Goal: Information Seeking & Learning: Learn about a topic

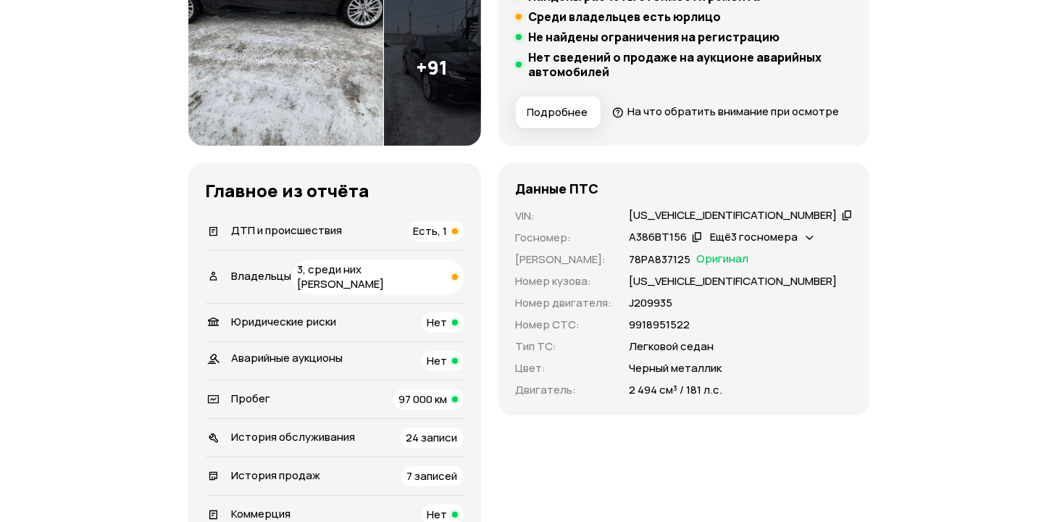
scroll to position [435, 0]
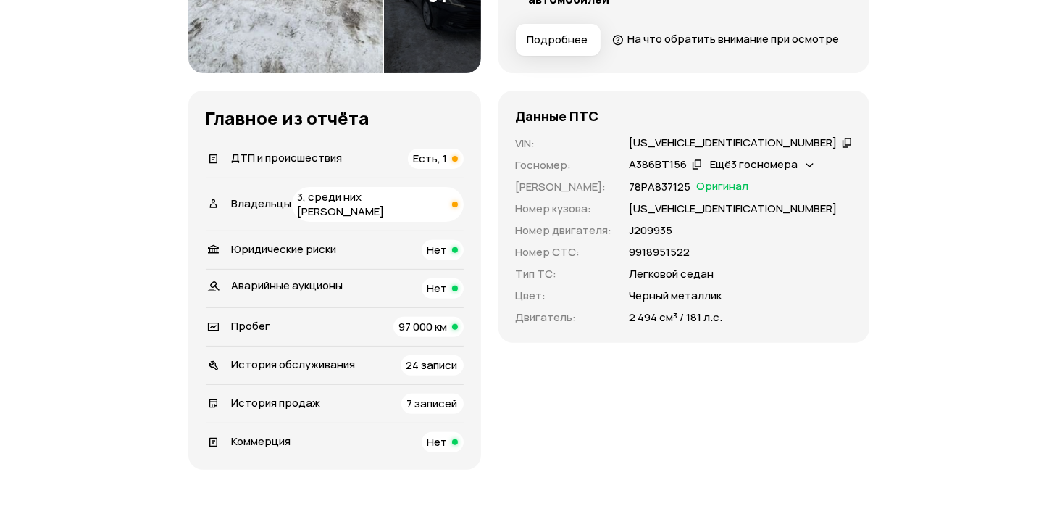
click at [448, 166] on span "Есть, 1" at bounding box center [431, 158] width 34 height 15
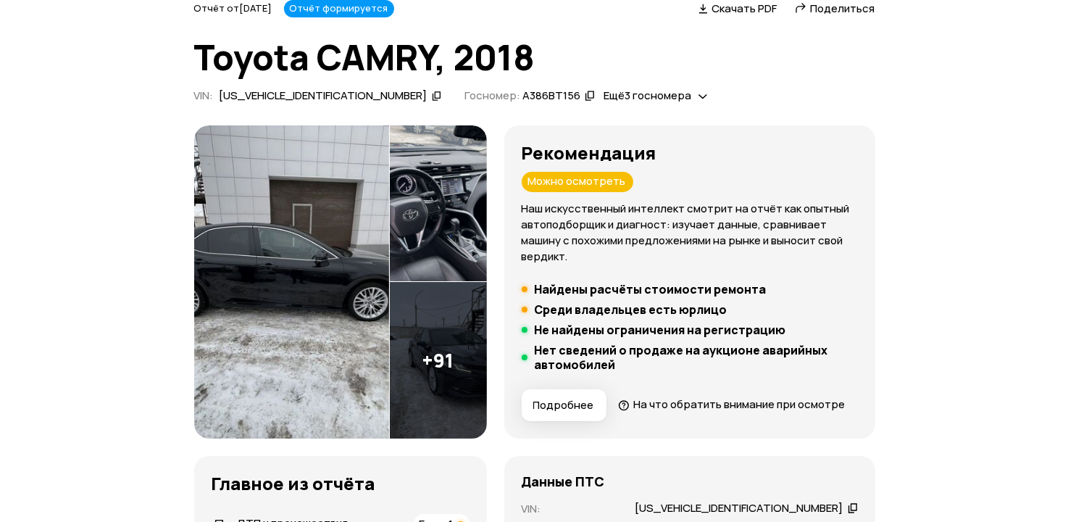
scroll to position [0, 0]
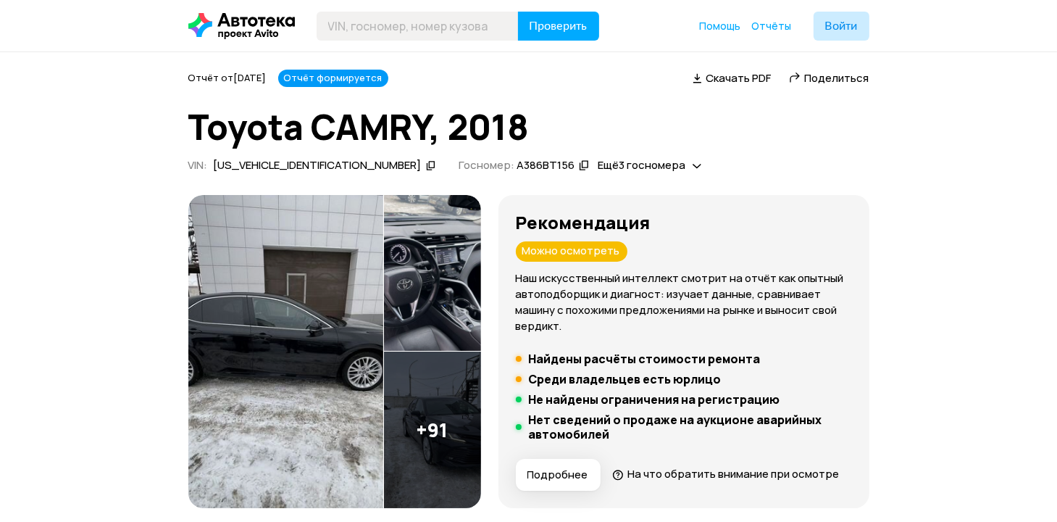
click at [329, 272] on img at bounding box center [285, 351] width 195 height 313
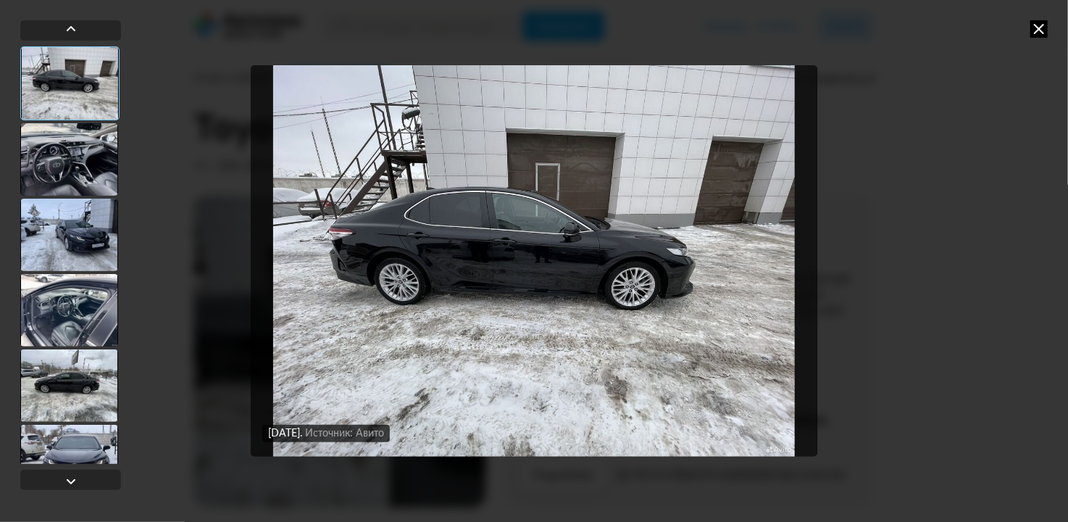
click at [75, 159] on div at bounding box center [69, 159] width 98 height 72
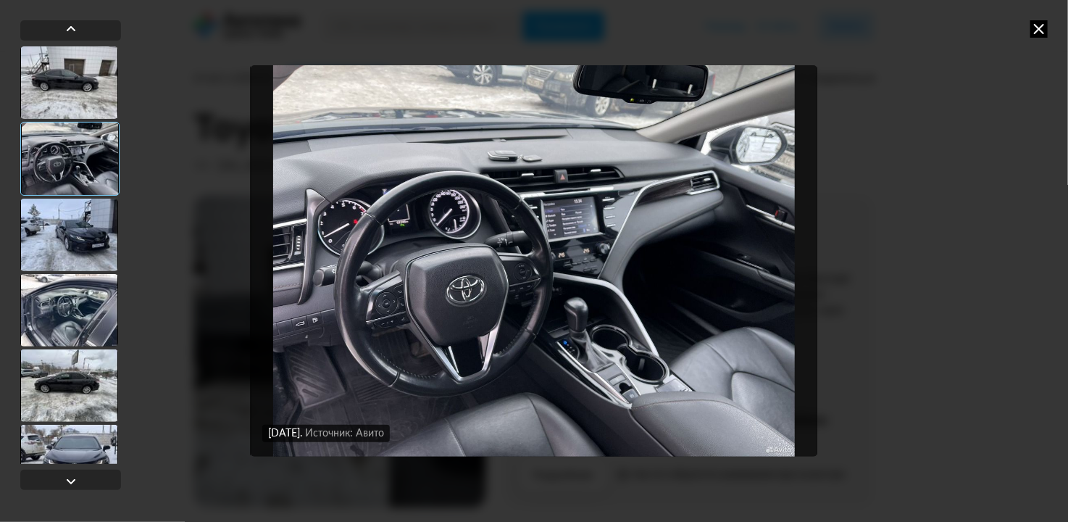
click at [76, 216] on div at bounding box center [69, 235] width 98 height 72
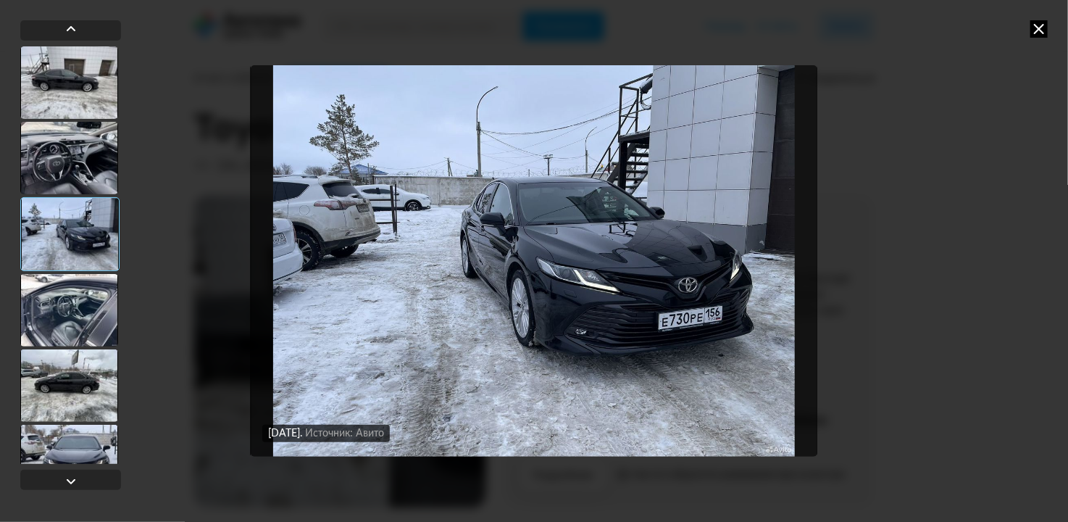
click at [78, 259] on div at bounding box center [69, 234] width 99 height 74
click at [76, 276] on div at bounding box center [69, 310] width 98 height 72
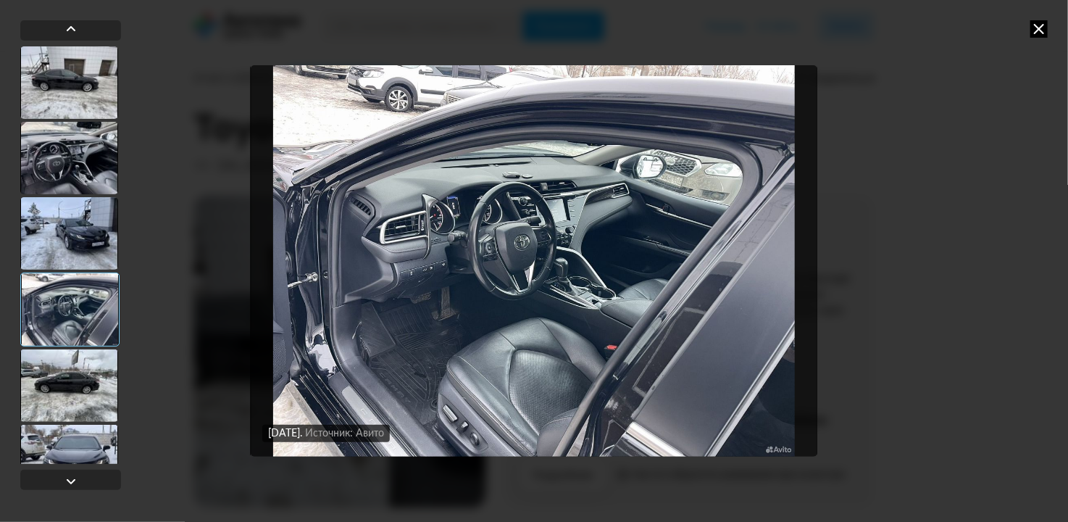
click at [61, 344] on div at bounding box center [69, 309] width 99 height 74
click at [60, 375] on div at bounding box center [69, 385] width 98 height 72
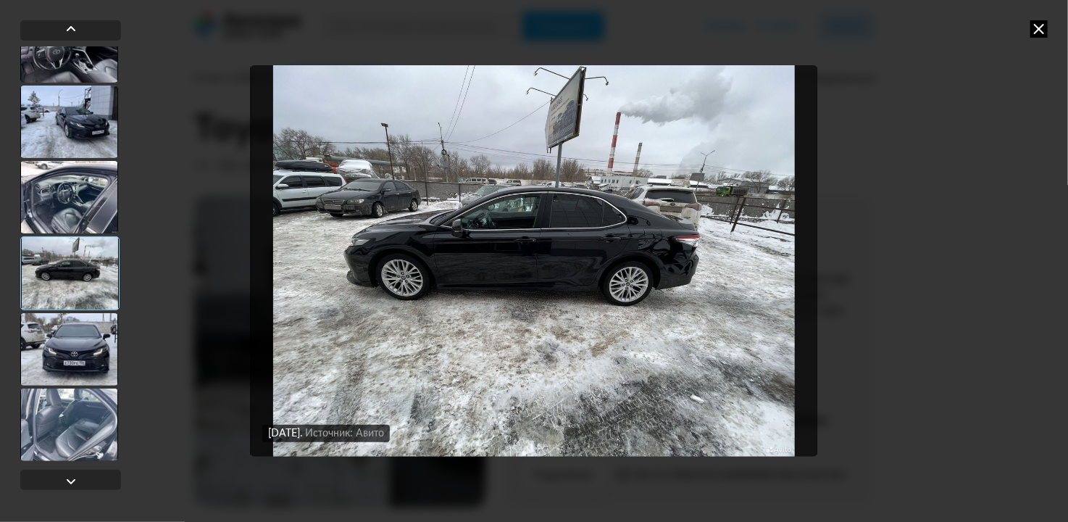
scroll to position [145, 0]
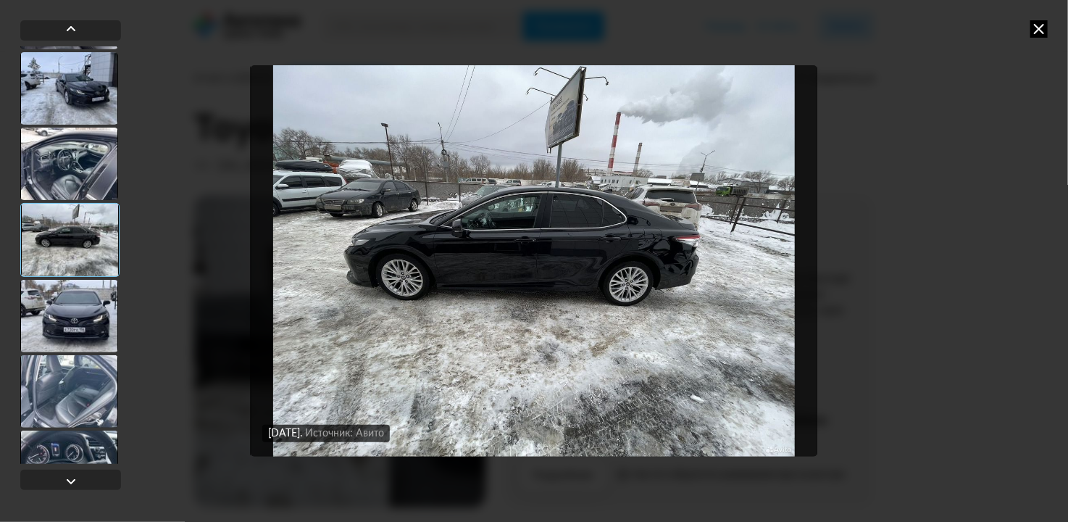
click at [63, 316] on div at bounding box center [69, 316] width 98 height 72
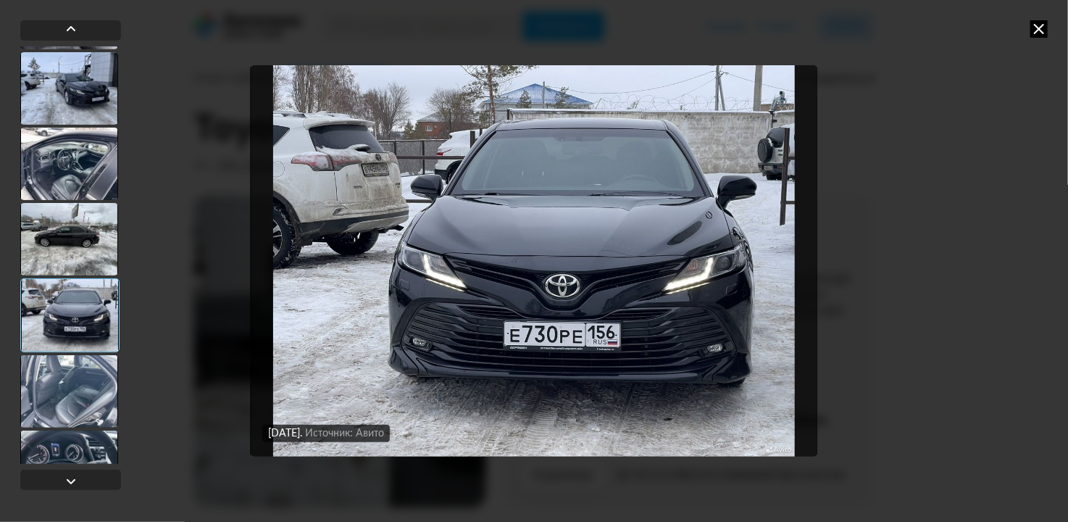
click at [71, 385] on div at bounding box center [69, 391] width 98 height 72
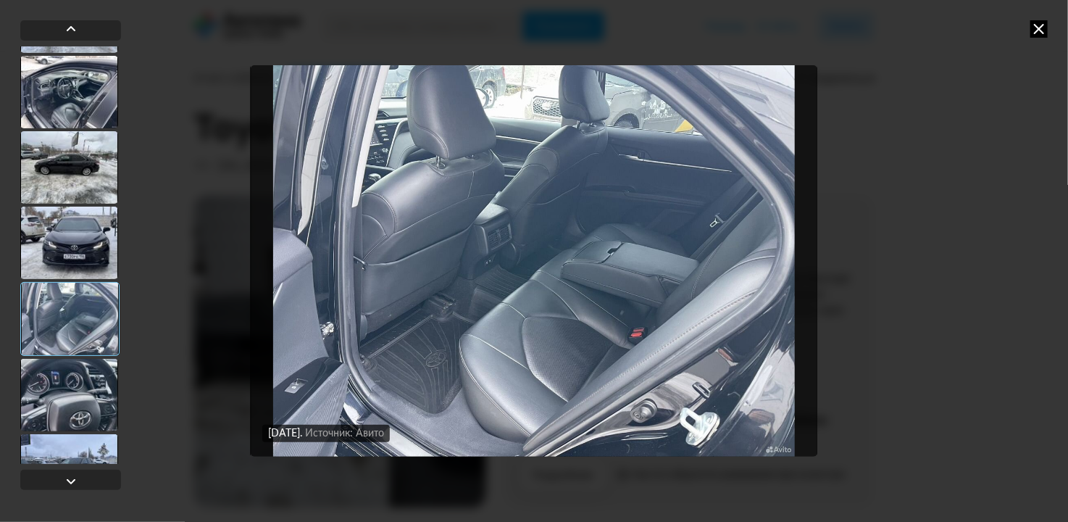
scroll to position [217, 0]
click at [70, 383] on div at bounding box center [69, 394] width 98 height 72
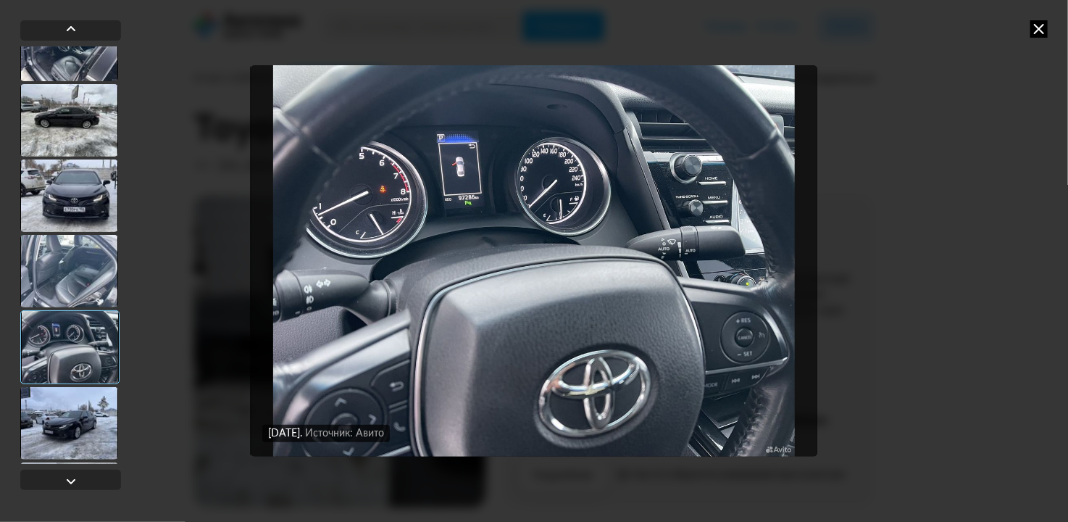
scroll to position [290, 0]
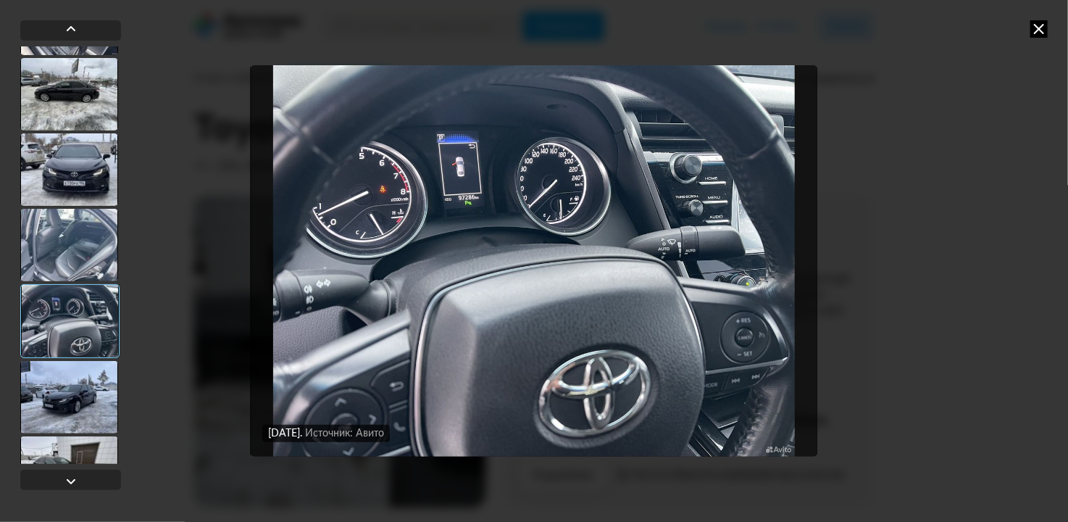
click at [70, 383] on div at bounding box center [69, 397] width 98 height 72
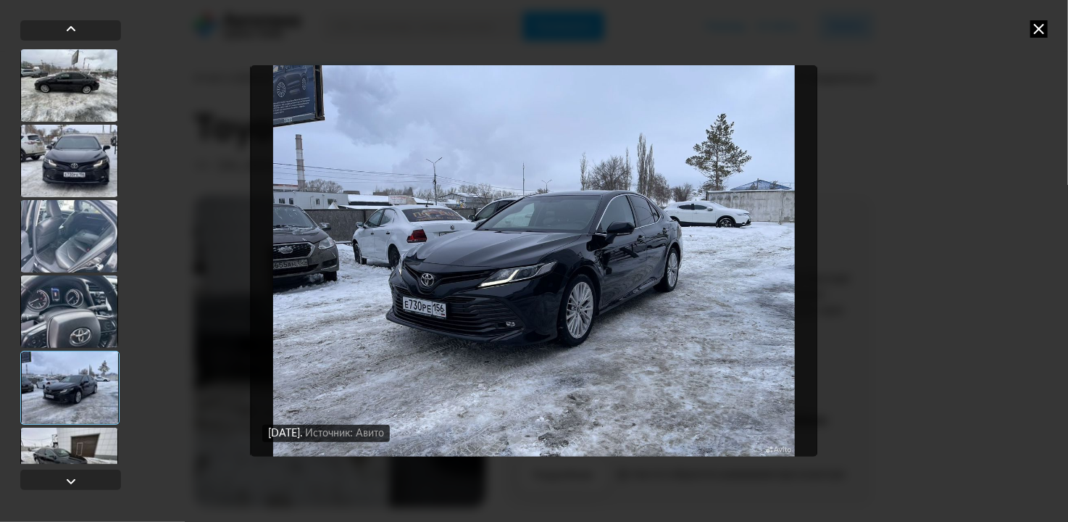
scroll to position [362, 0]
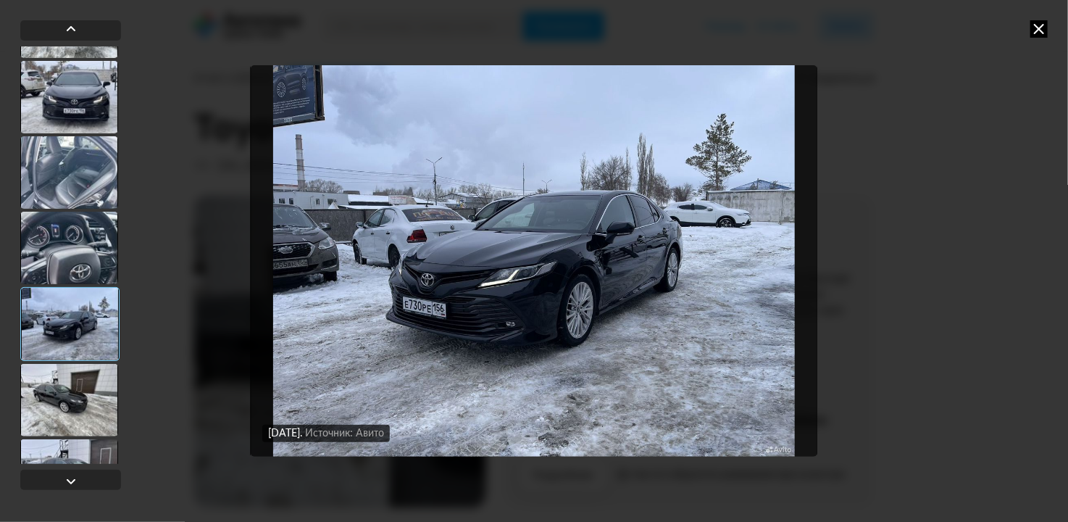
click at [70, 346] on div at bounding box center [69, 324] width 99 height 74
click at [67, 387] on div at bounding box center [69, 400] width 98 height 72
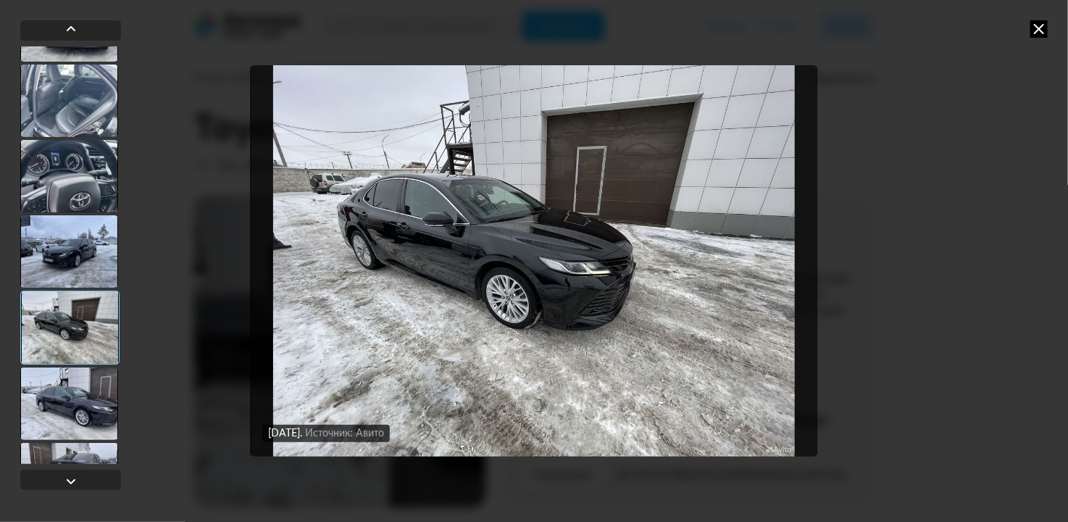
scroll to position [435, 0]
click at [67, 385] on div at bounding box center [69, 403] width 98 height 72
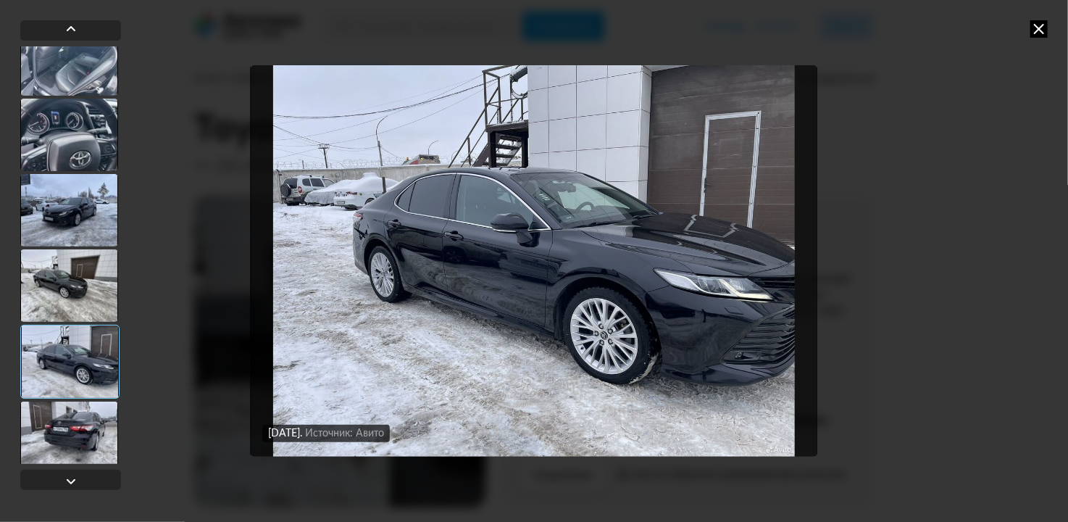
scroll to position [507, 0]
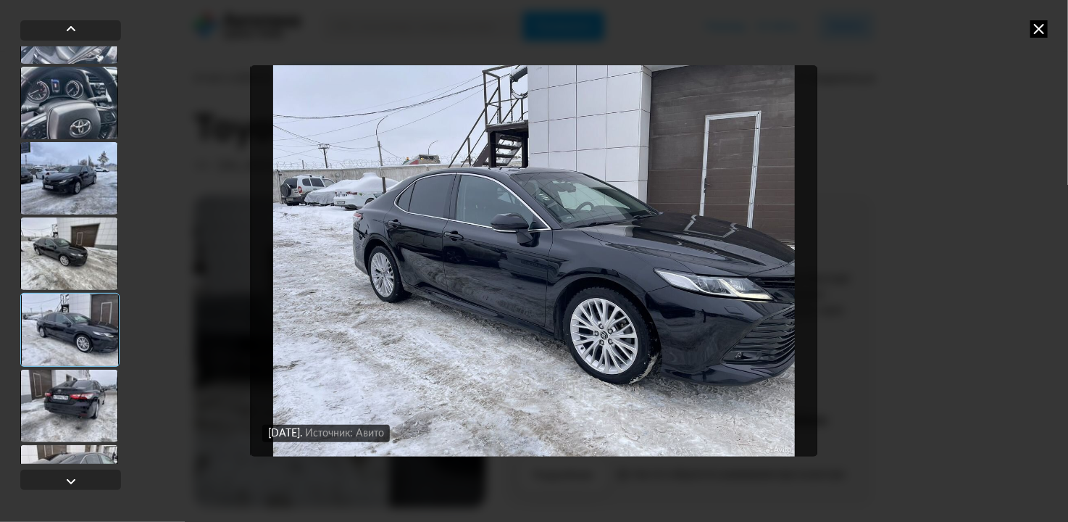
click at [67, 385] on div at bounding box center [69, 406] width 98 height 72
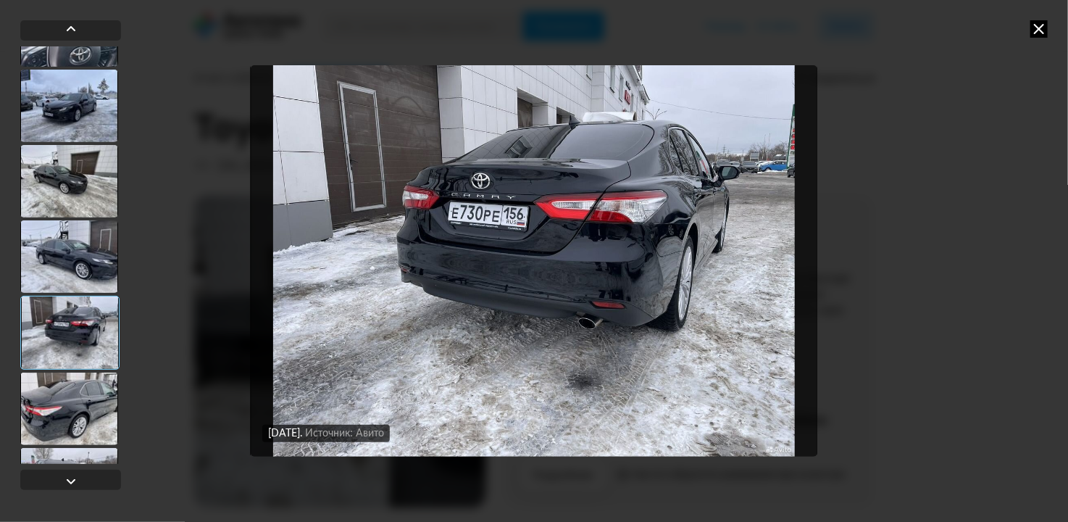
scroll to position [652, 0]
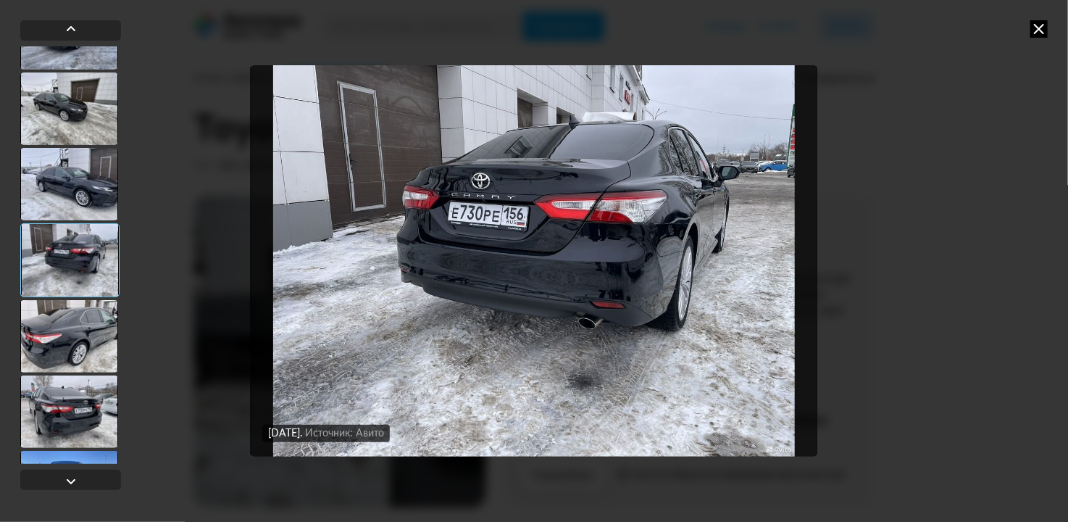
click at [67, 385] on div at bounding box center [69, 411] width 98 height 72
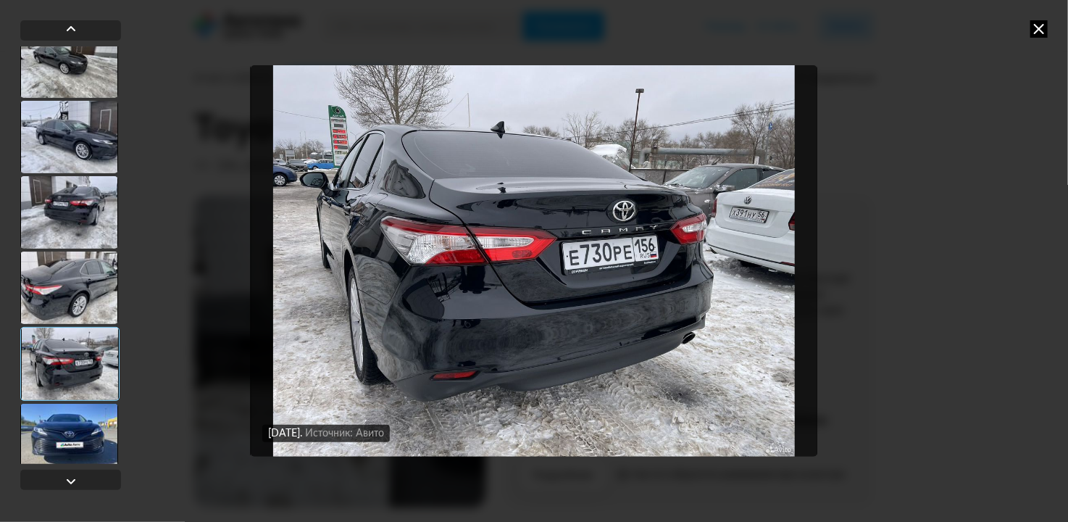
scroll to position [725, 0]
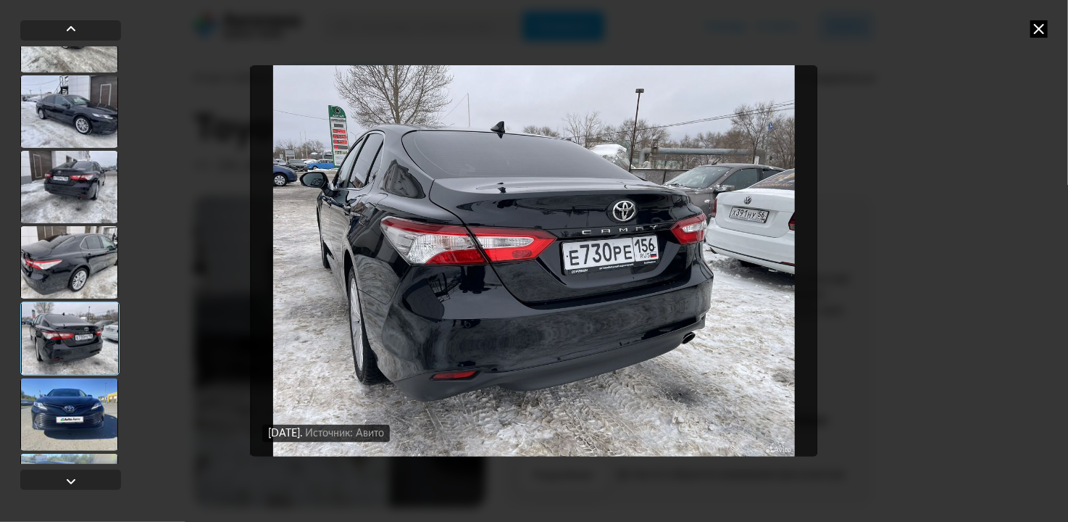
click at [67, 384] on div at bounding box center [69, 414] width 98 height 72
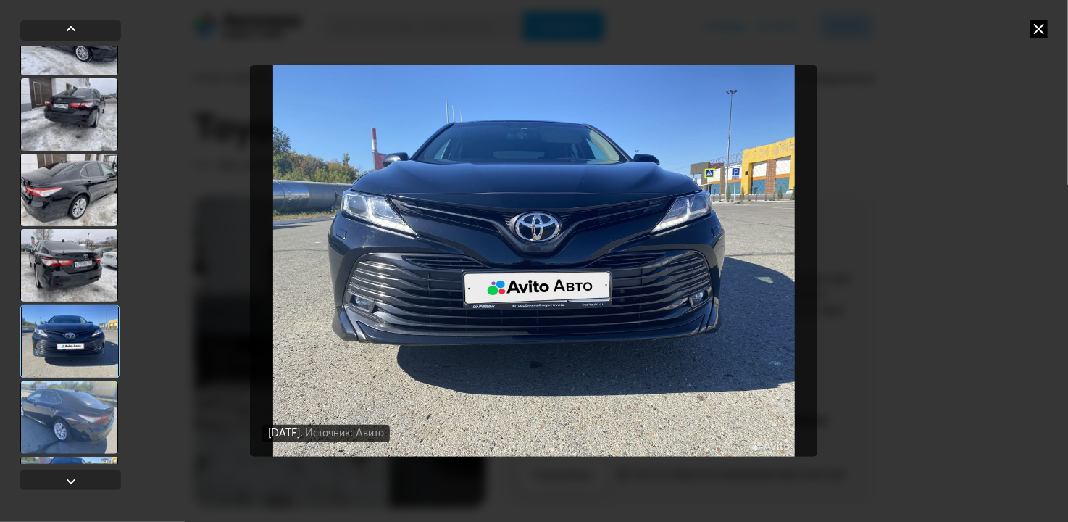
scroll to position [870, 0]
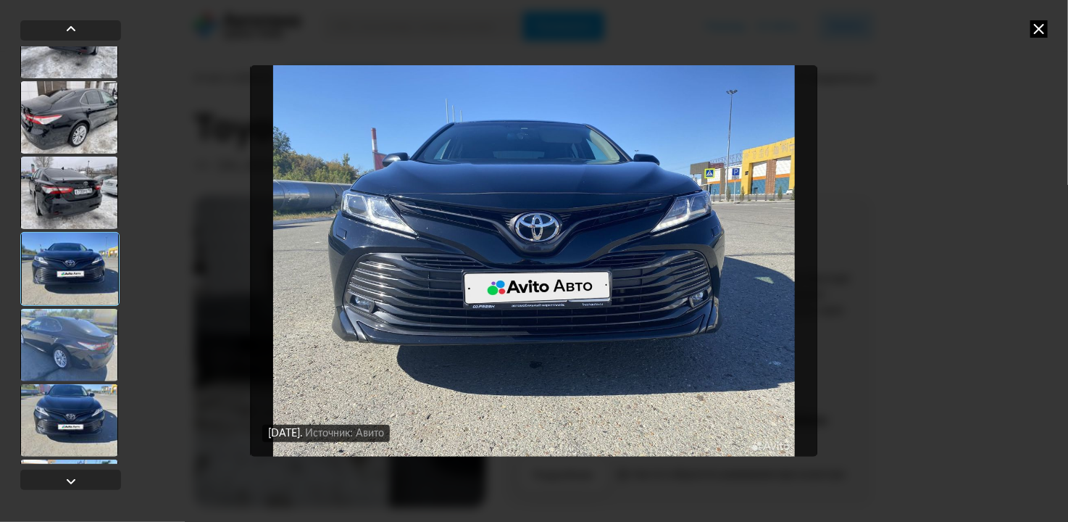
click at [65, 365] on div at bounding box center [69, 345] width 98 height 72
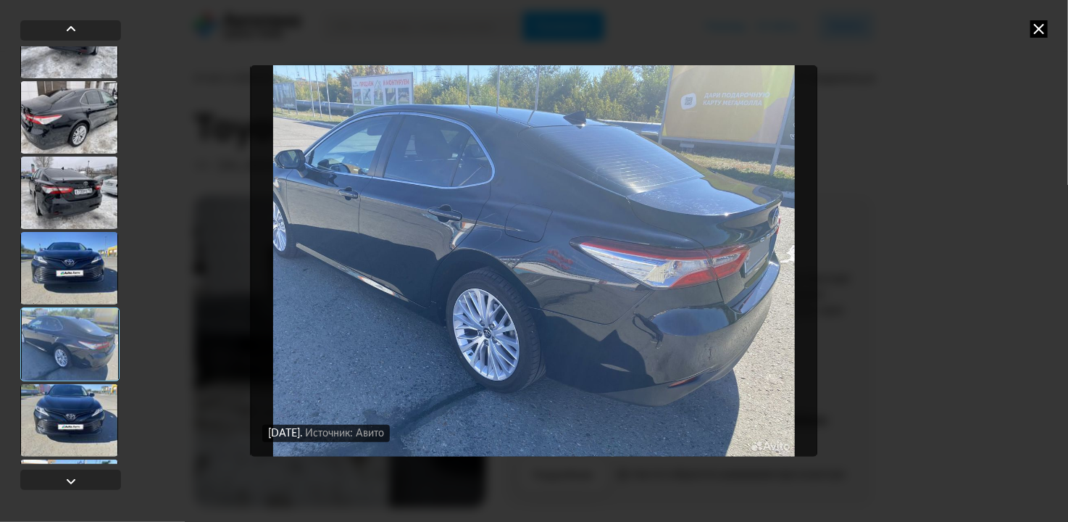
click at [70, 409] on div at bounding box center [69, 420] width 98 height 72
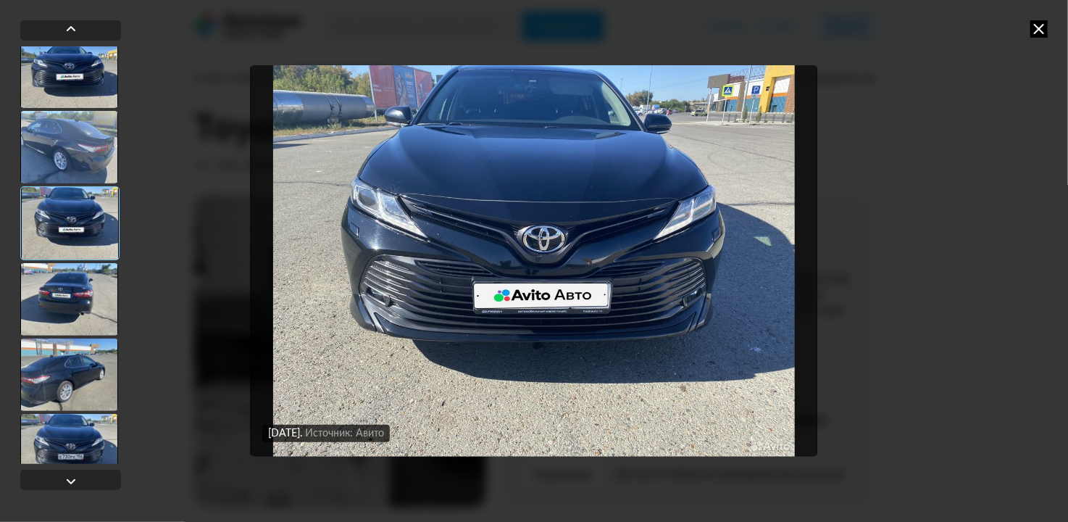
scroll to position [1087, 0]
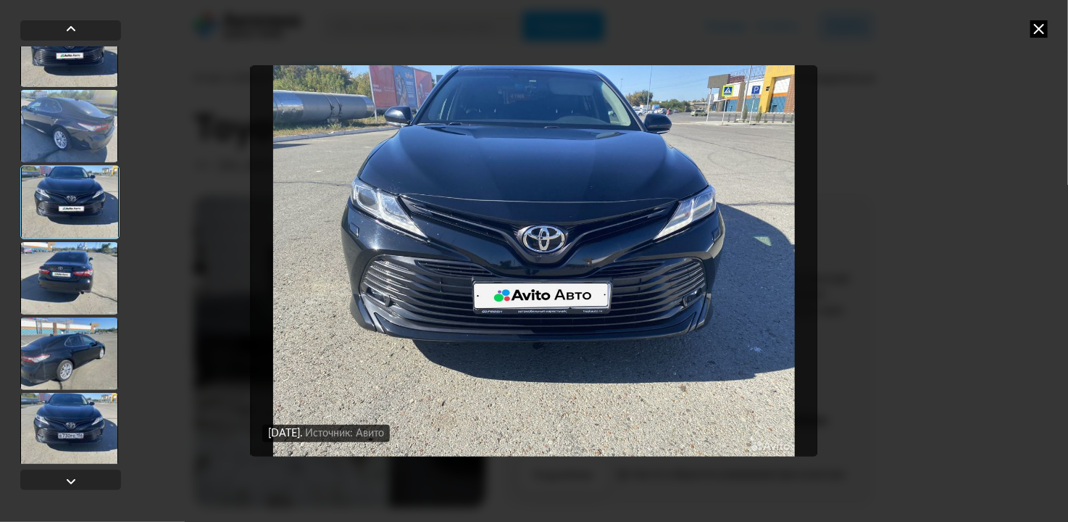
click at [65, 362] on div at bounding box center [69, 353] width 98 height 72
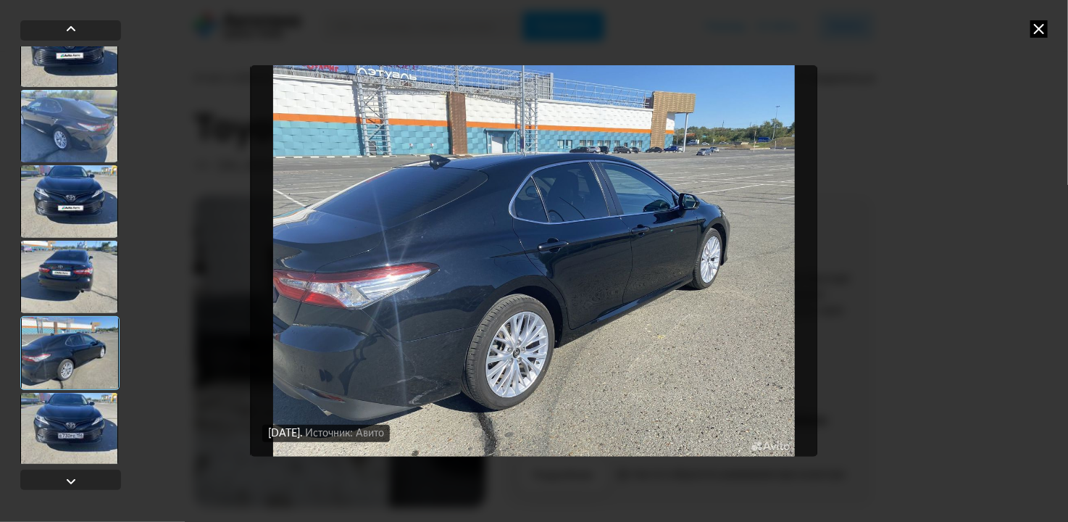
click at [70, 423] on div at bounding box center [69, 429] width 98 height 72
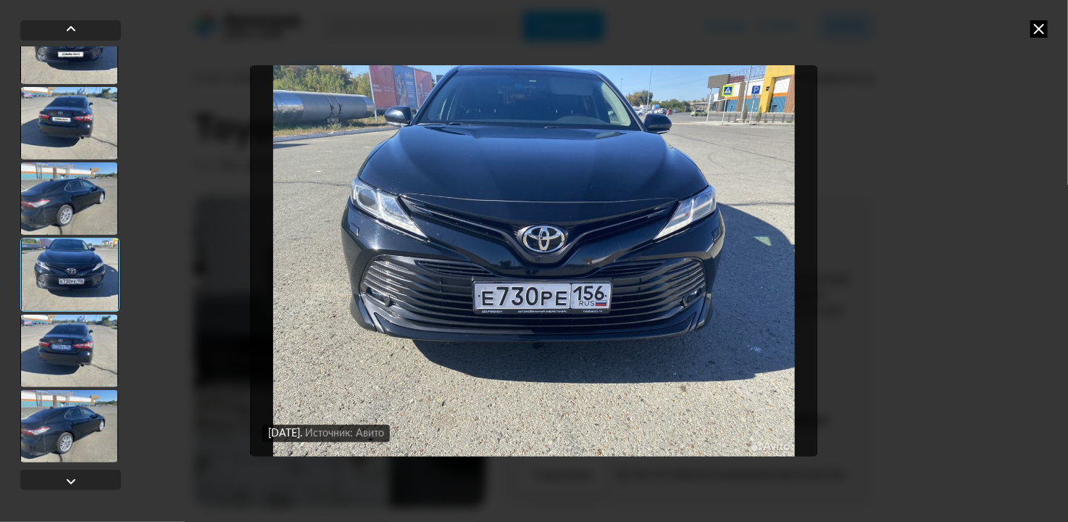
scroll to position [1377, 0]
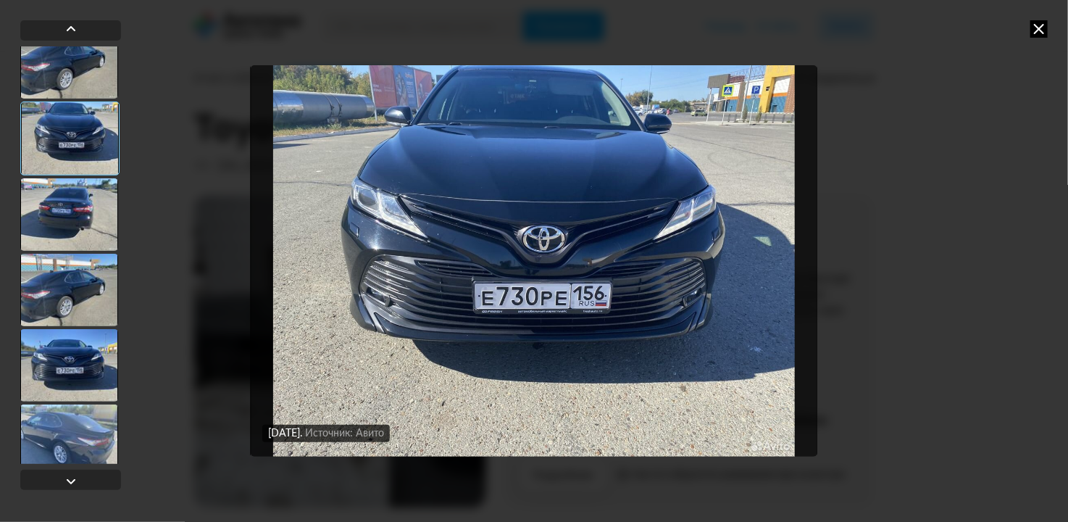
click at [59, 360] on div at bounding box center [69, 365] width 98 height 72
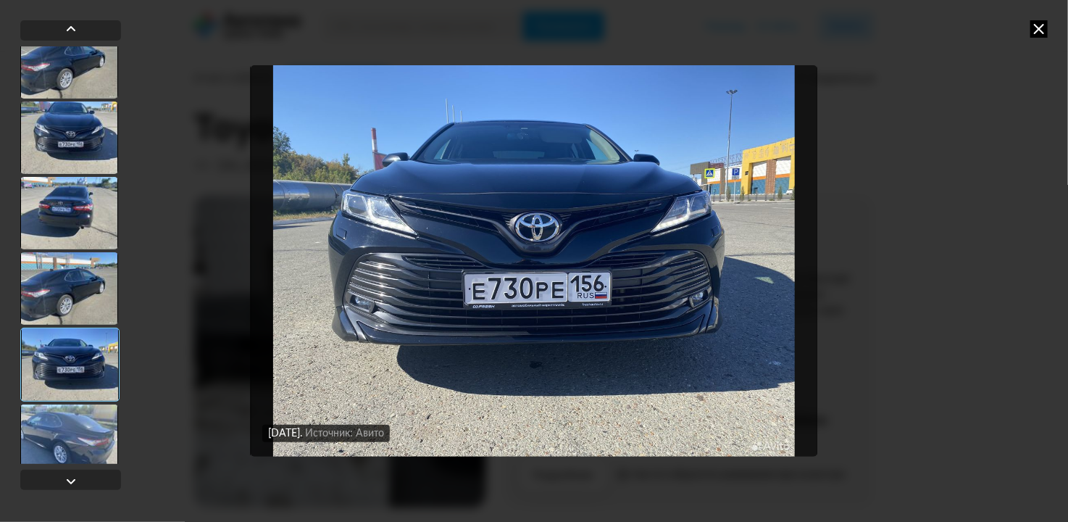
click at [70, 428] on div at bounding box center [69, 440] width 98 height 72
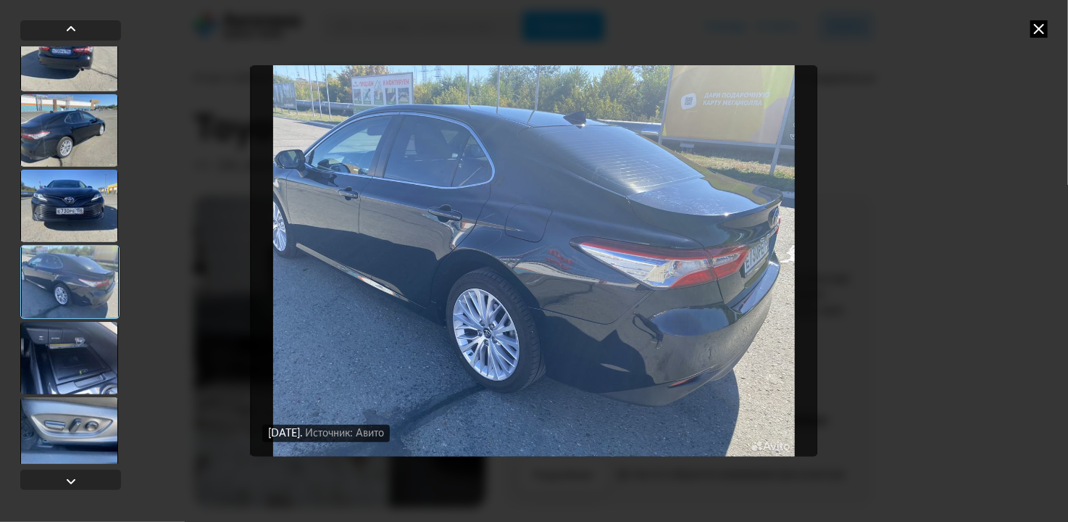
scroll to position [1667, 0]
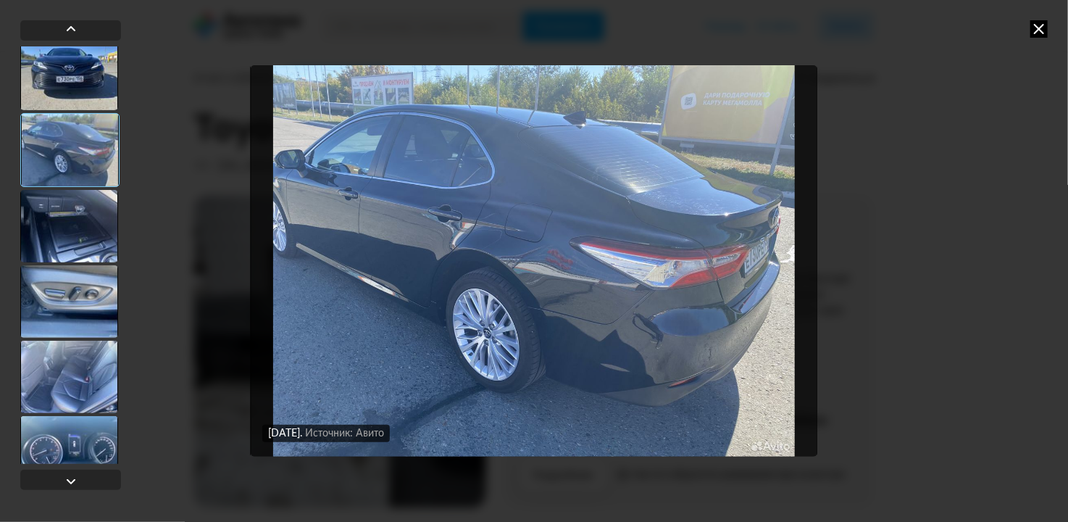
click at [82, 359] on div at bounding box center [69, 377] width 98 height 72
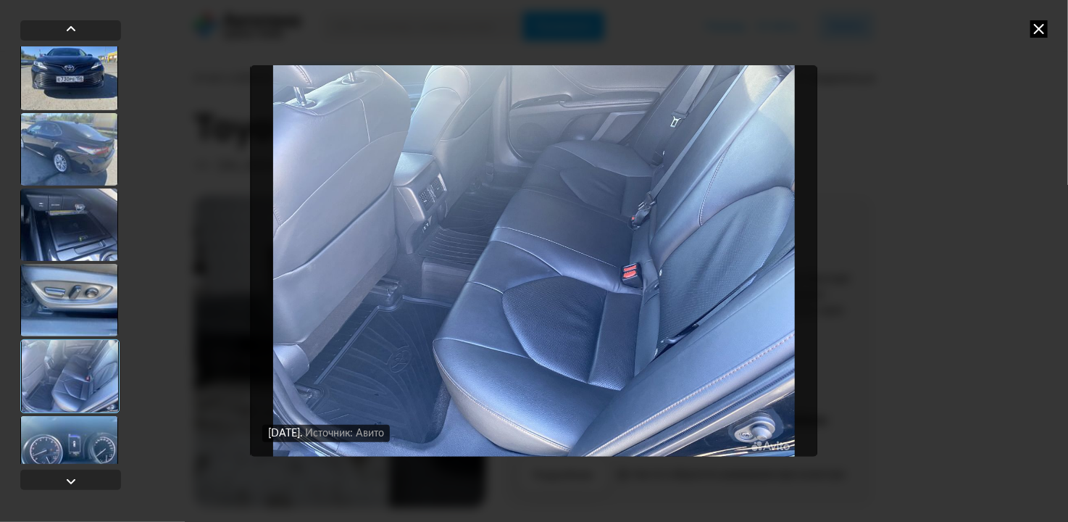
click at [83, 428] on div at bounding box center [69, 452] width 98 height 72
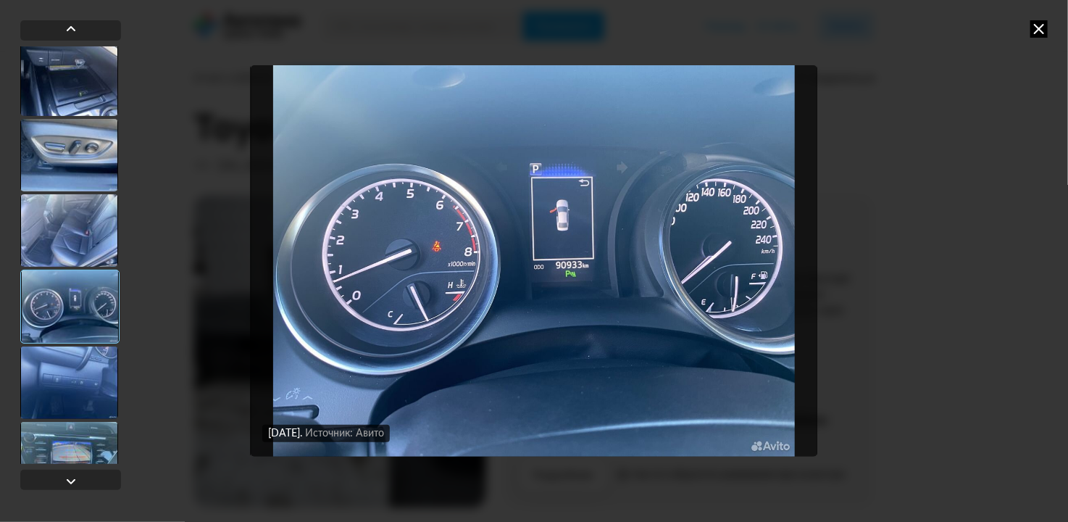
scroll to position [1884, 0]
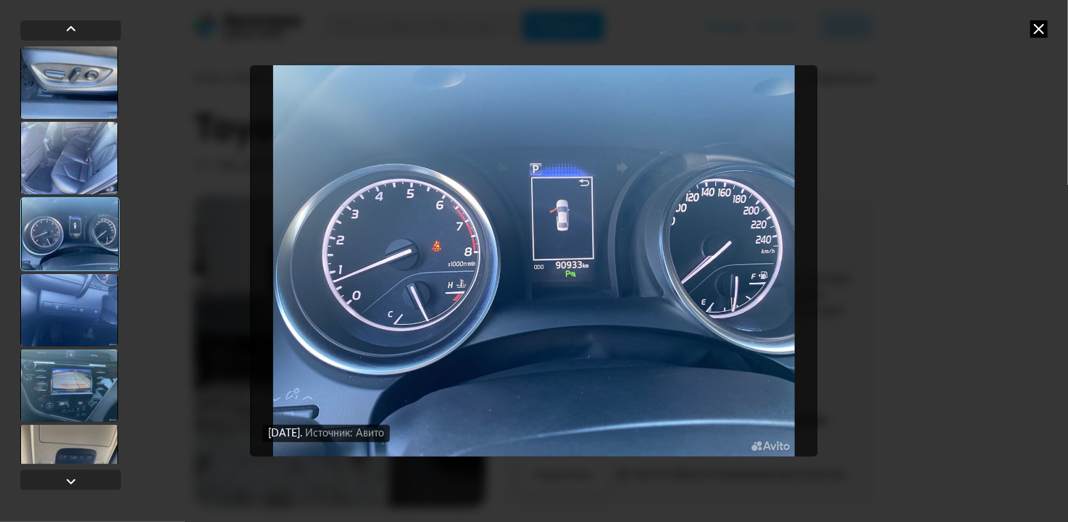
click at [61, 304] on div at bounding box center [69, 310] width 98 height 72
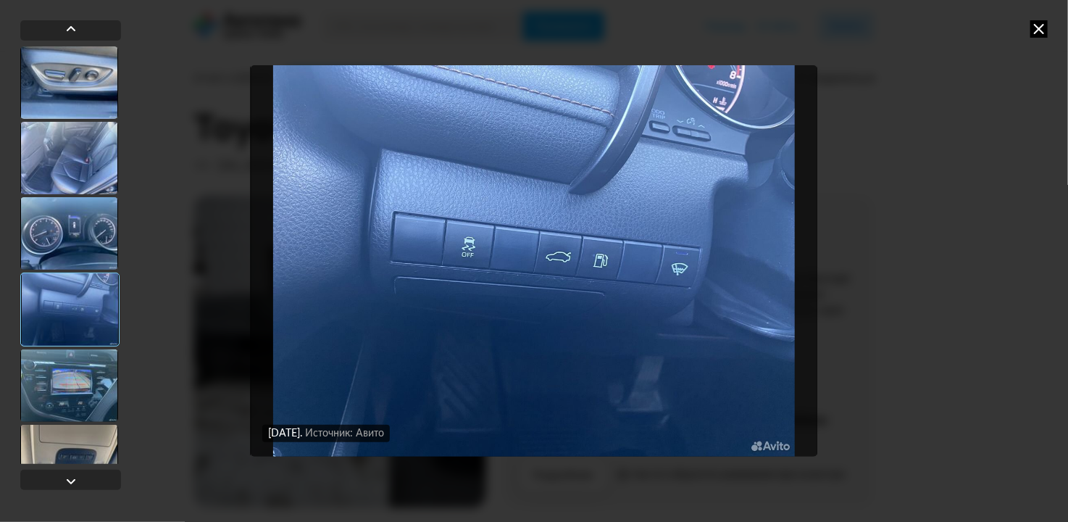
click at [67, 383] on div at bounding box center [69, 385] width 98 height 72
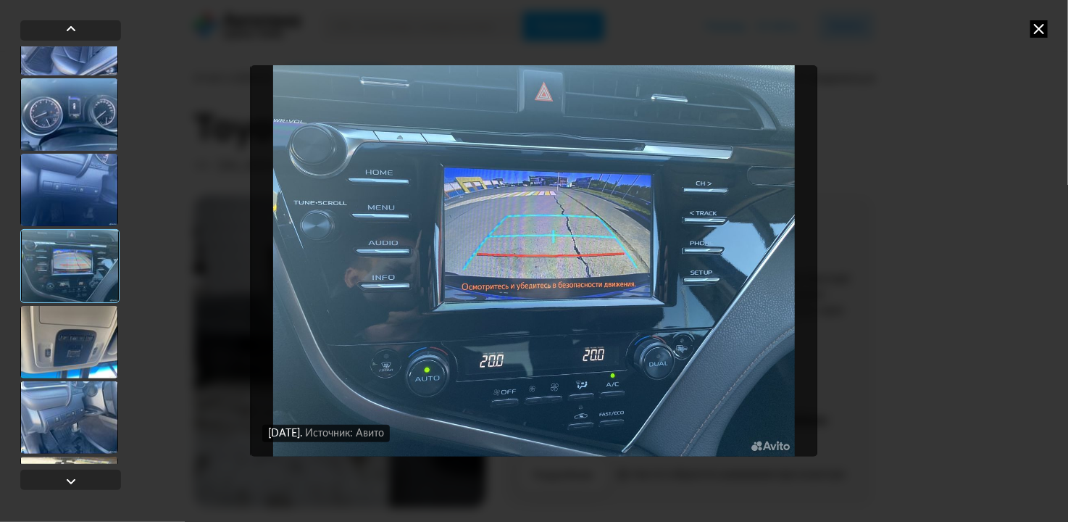
scroll to position [2029, 0]
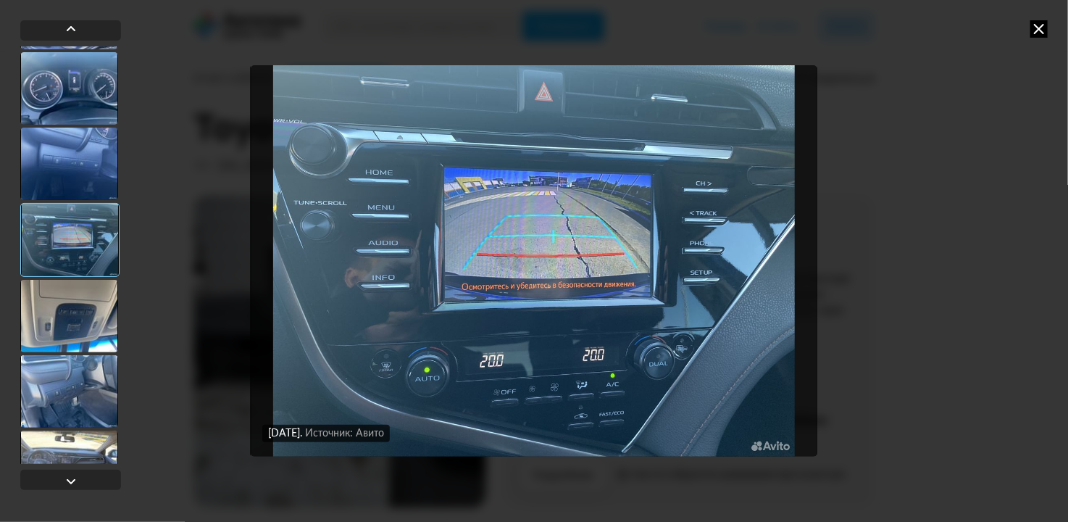
click at [67, 383] on div at bounding box center [69, 391] width 98 height 72
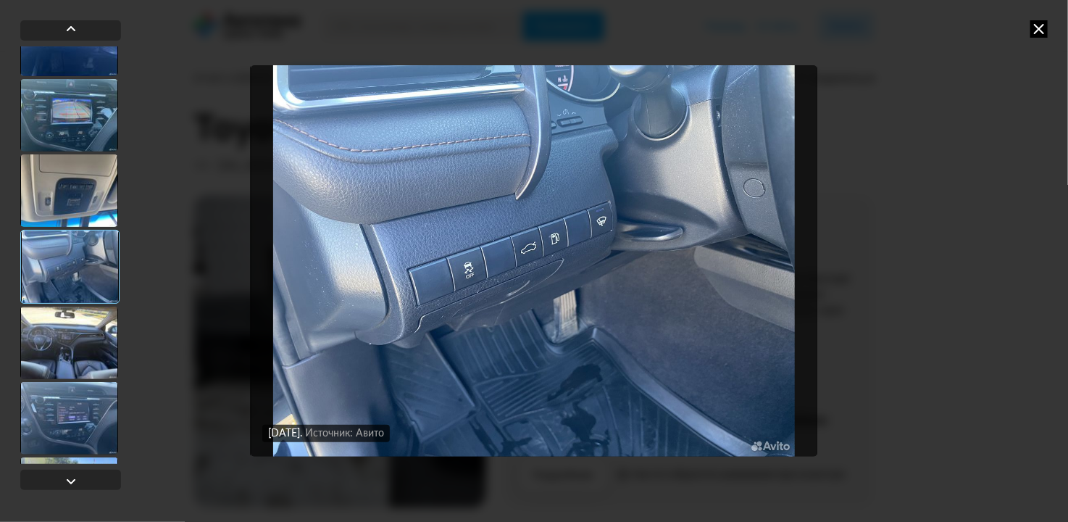
scroll to position [2174, 0]
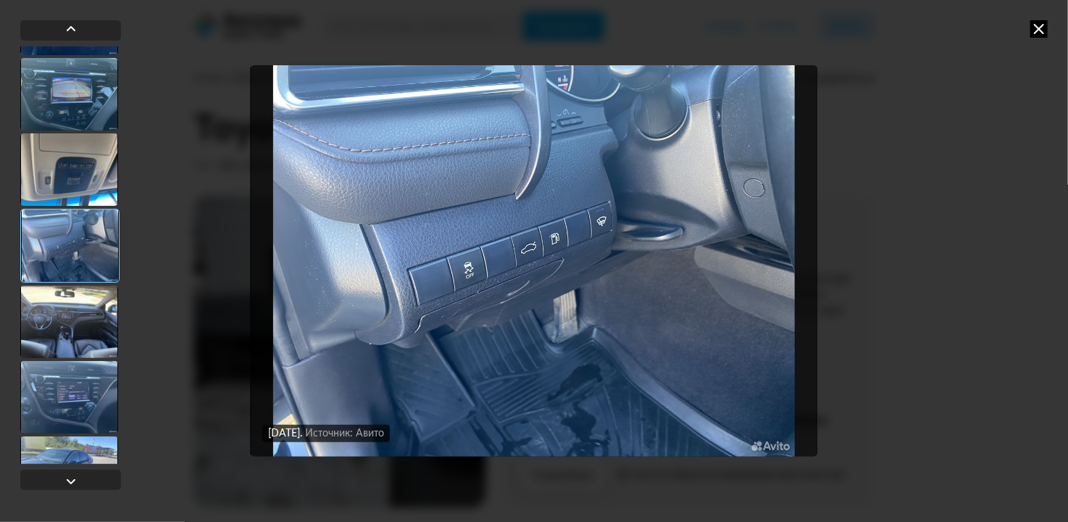
click at [67, 383] on div at bounding box center [69, 397] width 98 height 72
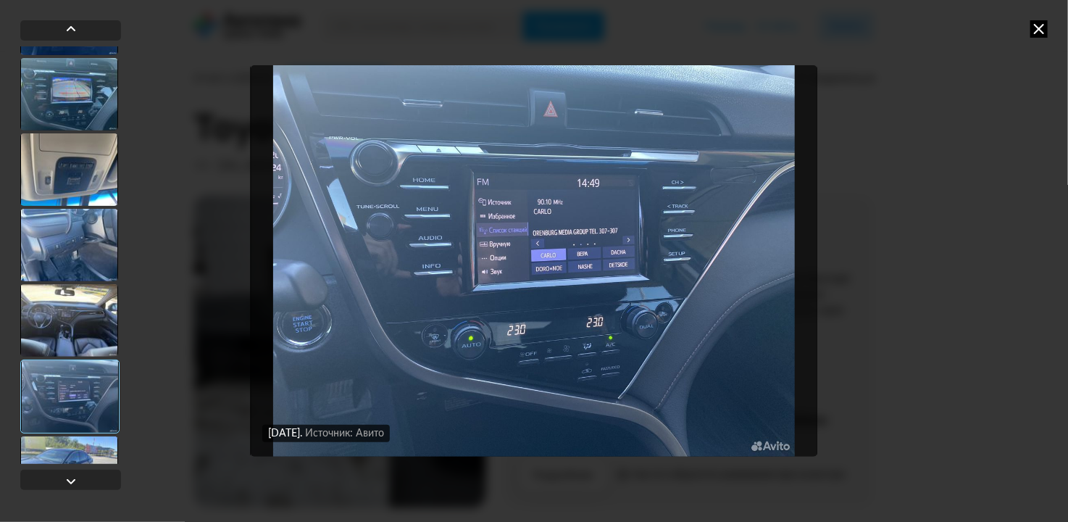
scroll to position [2247, 0]
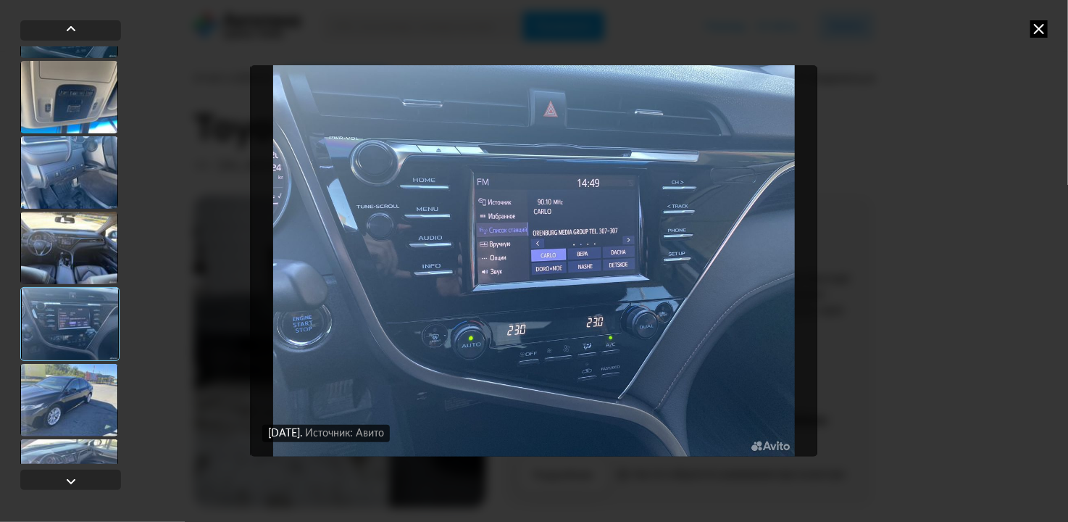
click at [67, 383] on div at bounding box center [69, 400] width 98 height 72
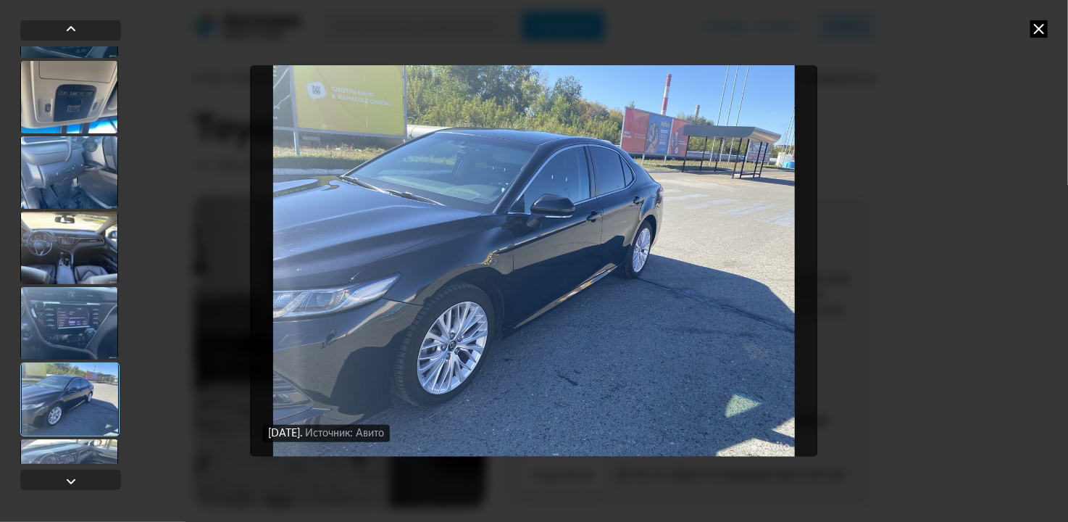
scroll to position [2319, 0]
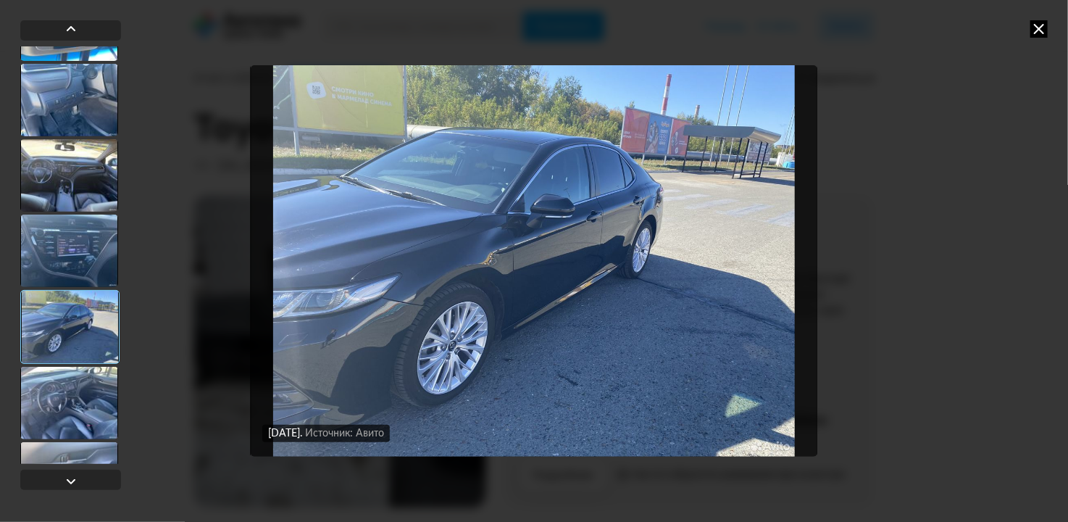
click at [67, 383] on div at bounding box center [69, 403] width 98 height 72
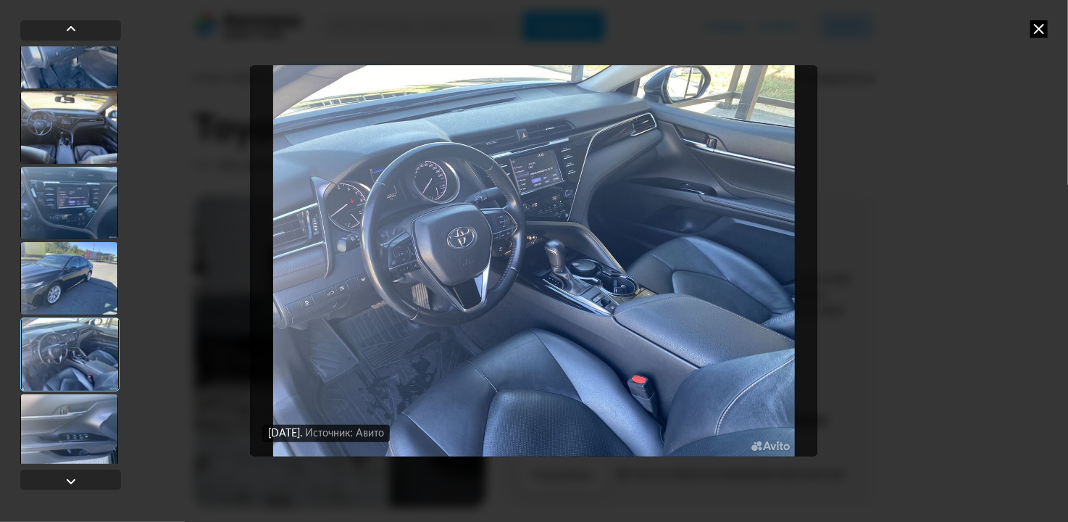
scroll to position [2392, 0]
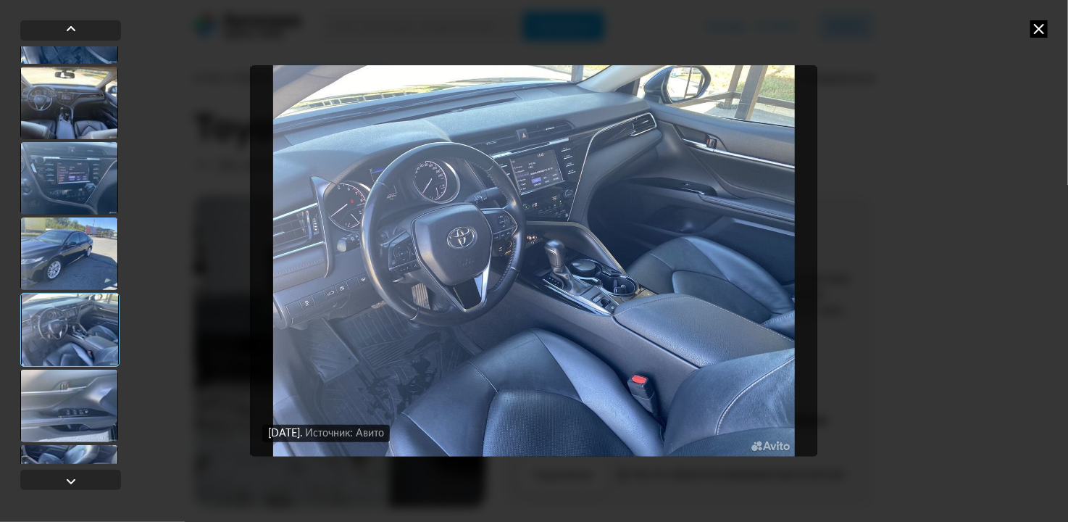
click at [67, 383] on div at bounding box center [69, 406] width 98 height 72
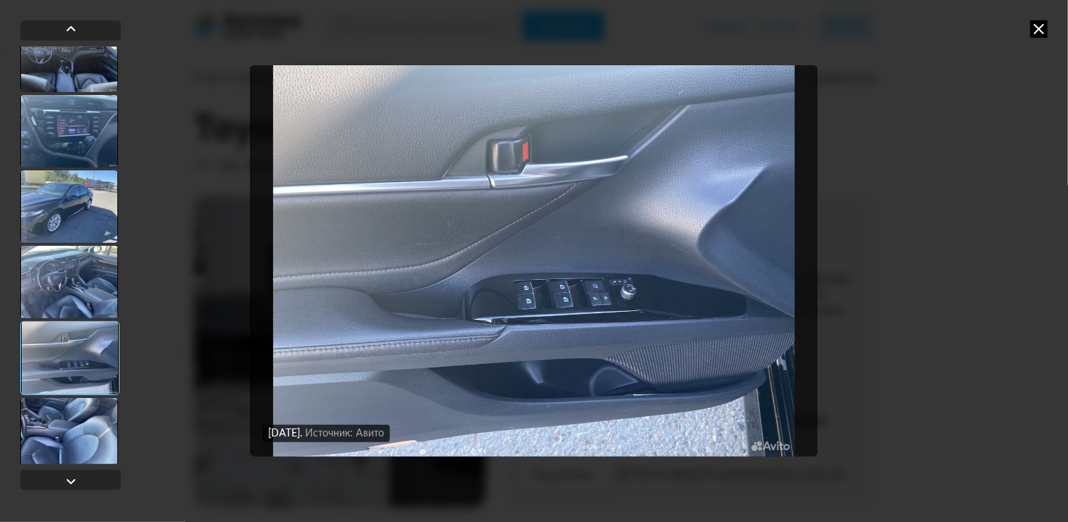
scroll to position [2464, 0]
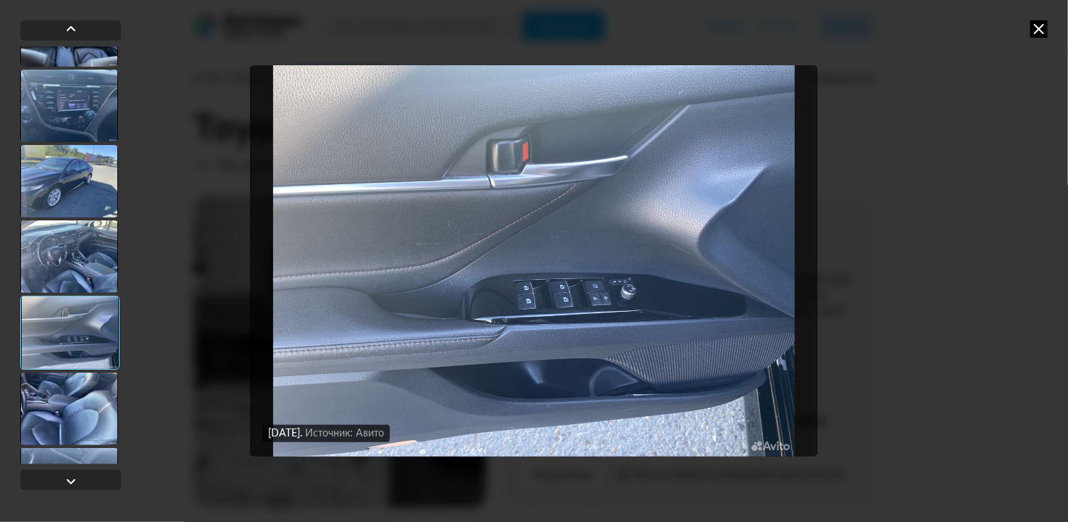
click at [67, 383] on div at bounding box center [69, 409] width 98 height 72
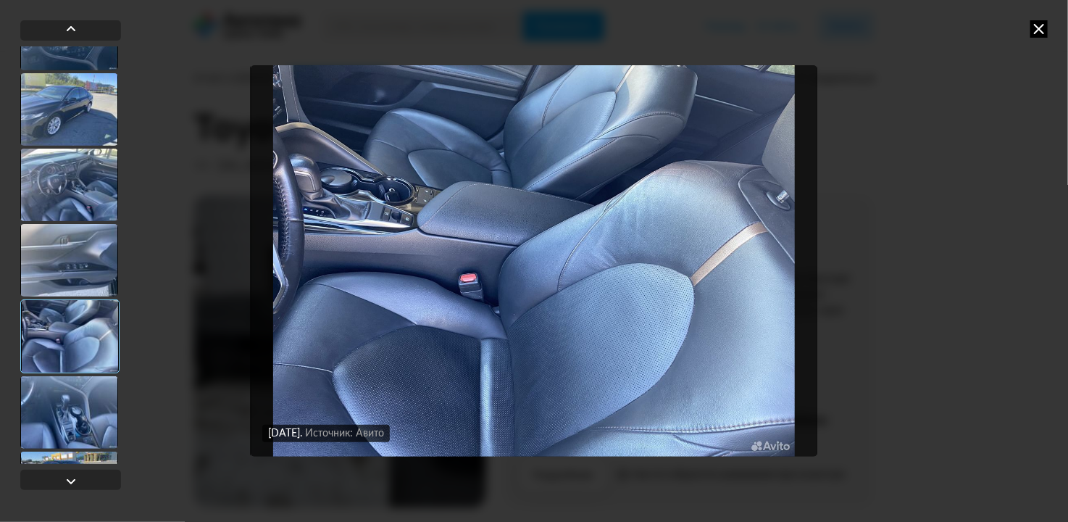
scroll to position [2537, 0]
click at [67, 383] on div at bounding box center [69, 411] width 98 height 72
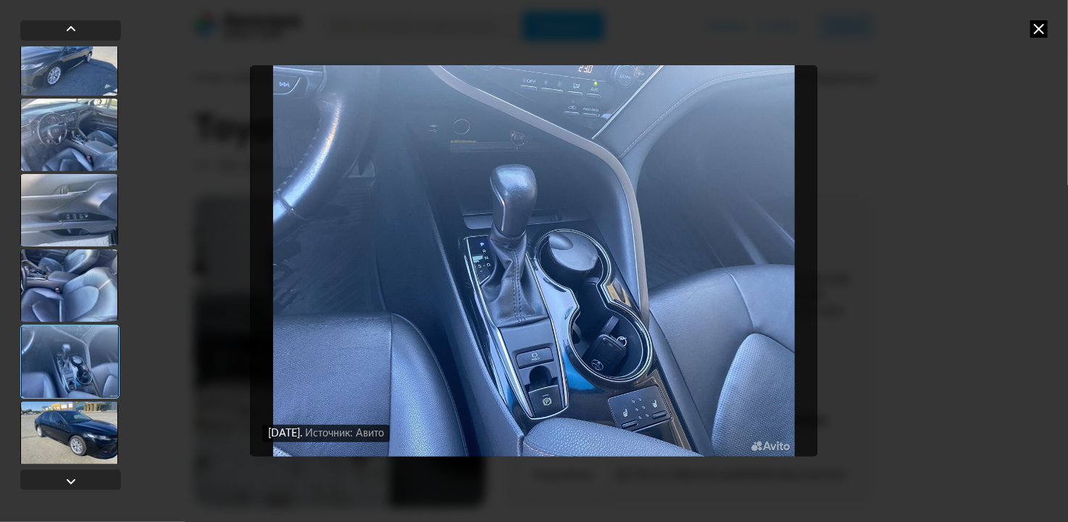
scroll to position [2609, 0]
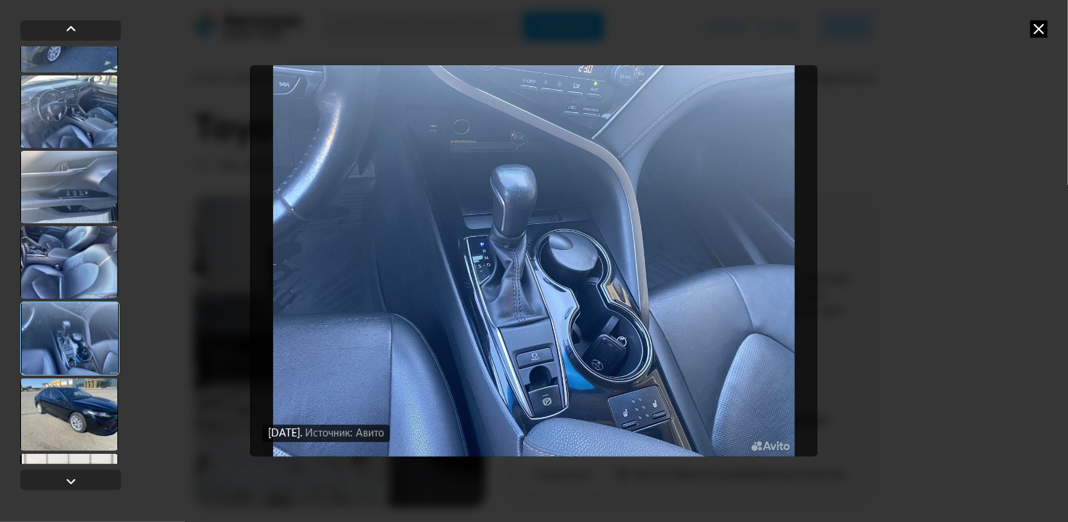
click at [67, 383] on div at bounding box center [69, 414] width 98 height 72
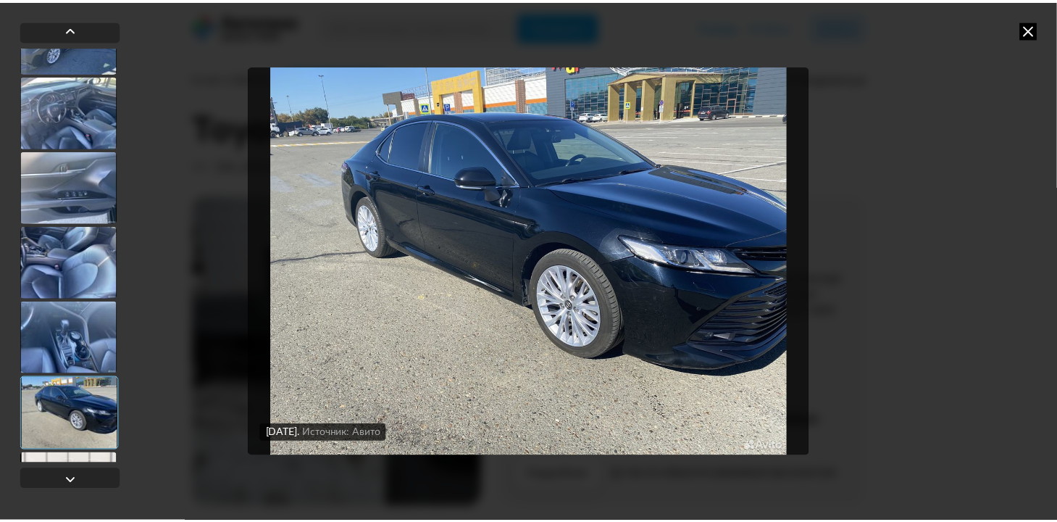
scroll to position [2681, 0]
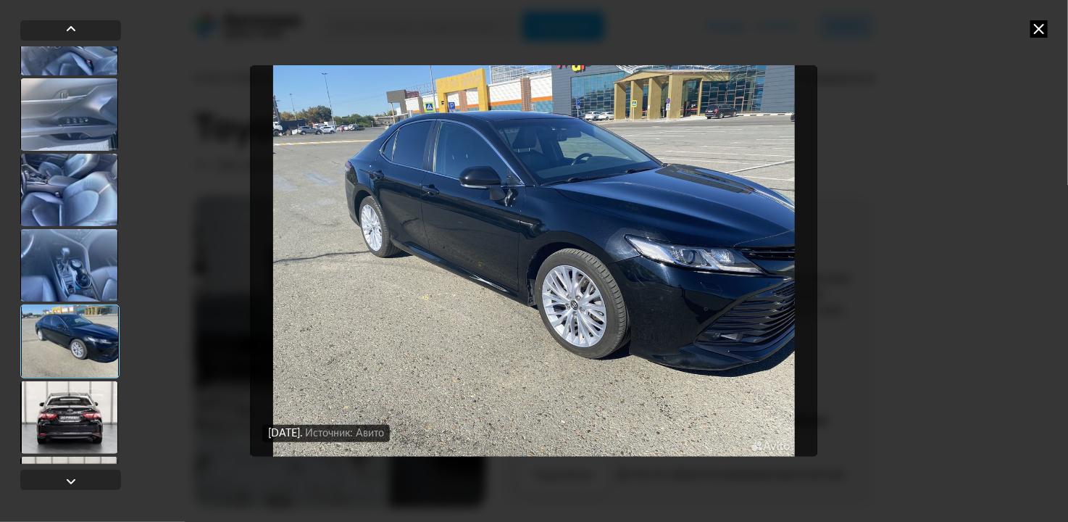
click at [67, 383] on div at bounding box center [69, 417] width 98 height 72
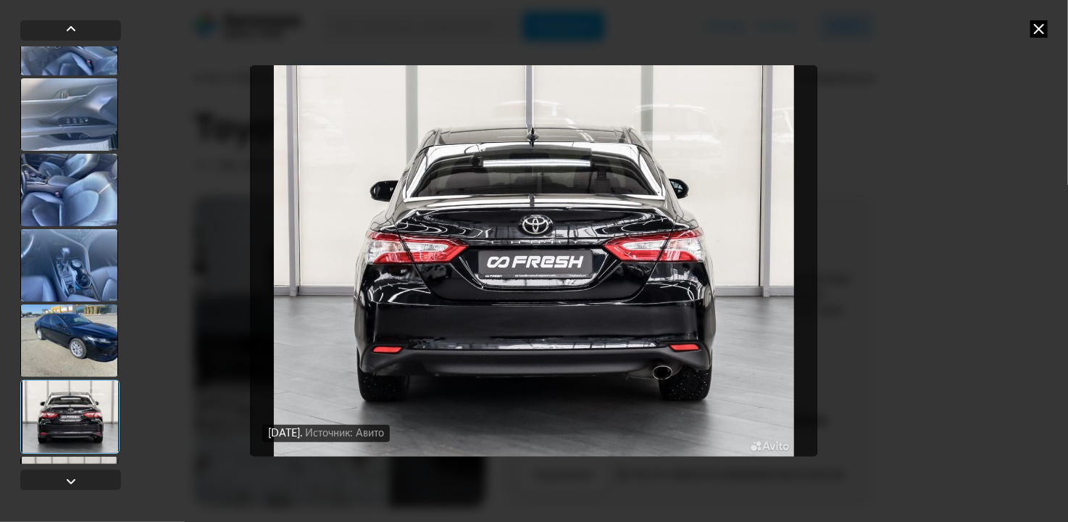
click at [1040, 25] on icon at bounding box center [1039, 28] width 17 height 17
